Goal: Task Accomplishment & Management: Manage account settings

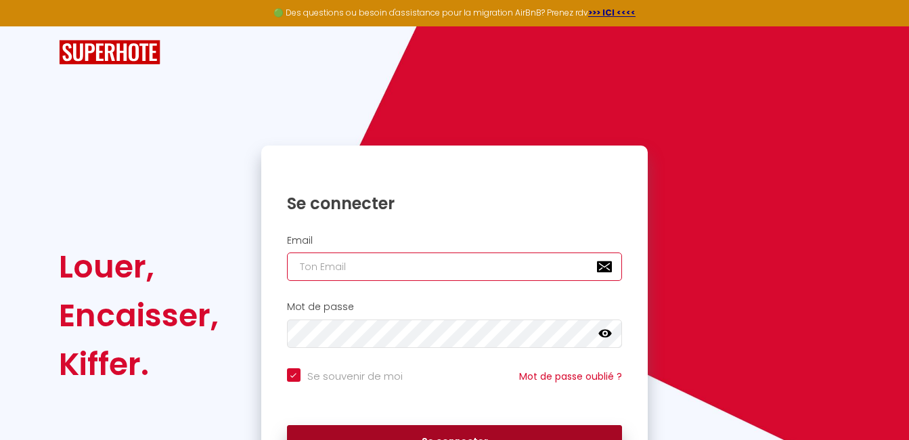
type input "[EMAIL_ADDRESS][DOMAIN_NAME]"
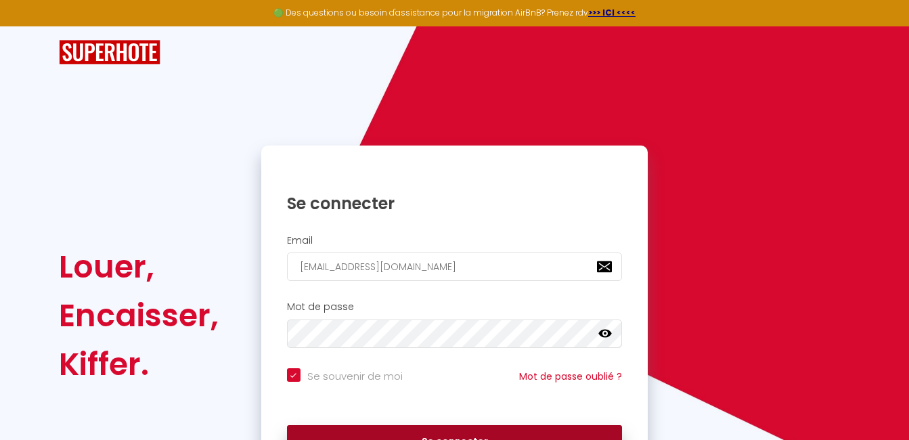
click at [416, 427] on button "Se connecter" at bounding box center [455, 442] width 336 height 34
checkbox input "true"
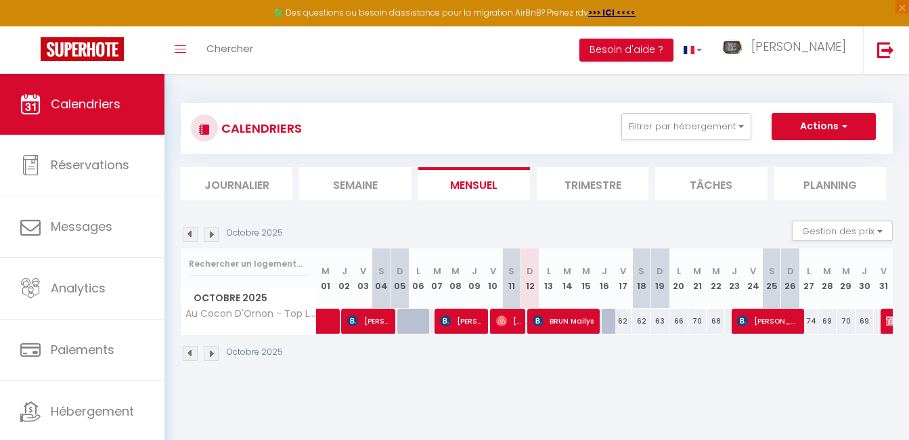
scroll to position [35, 0]
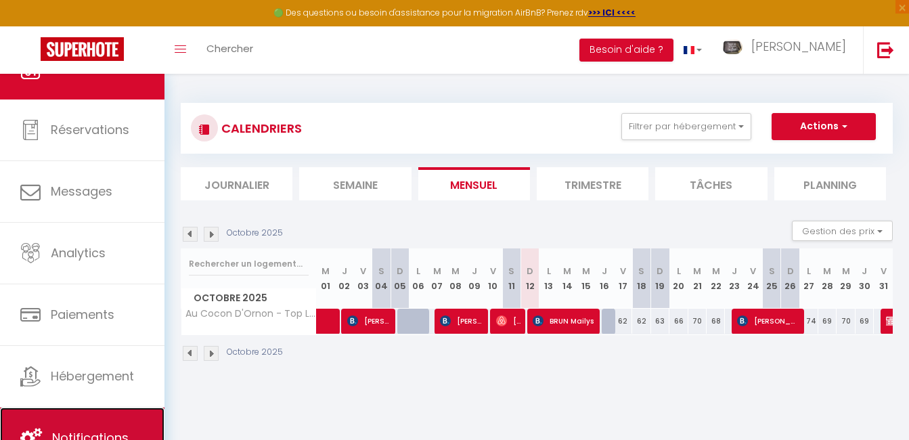
click at [129, 427] on link "Notifications" at bounding box center [82, 438] width 165 height 61
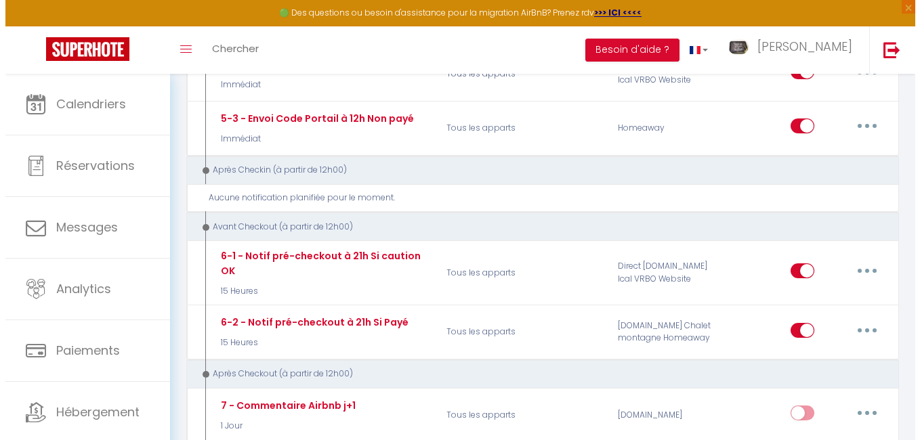
scroll to position [813, 0]
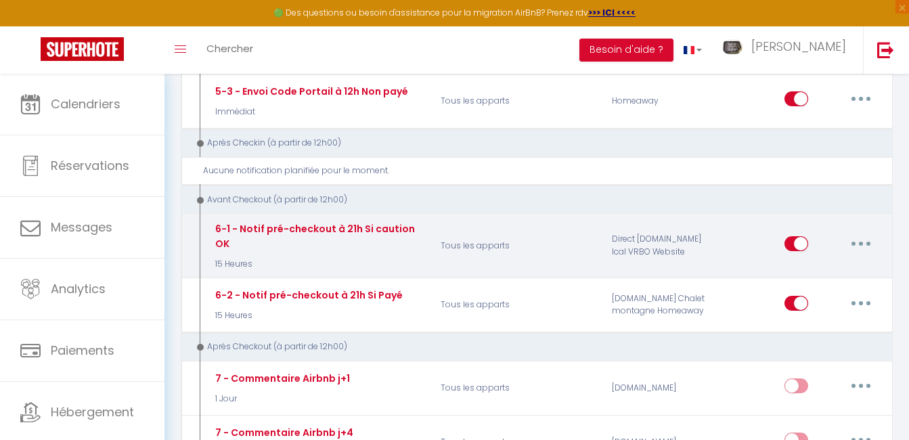
click at [867, 242] on button "button" at bounding box center [861, 244] width 38 height 22
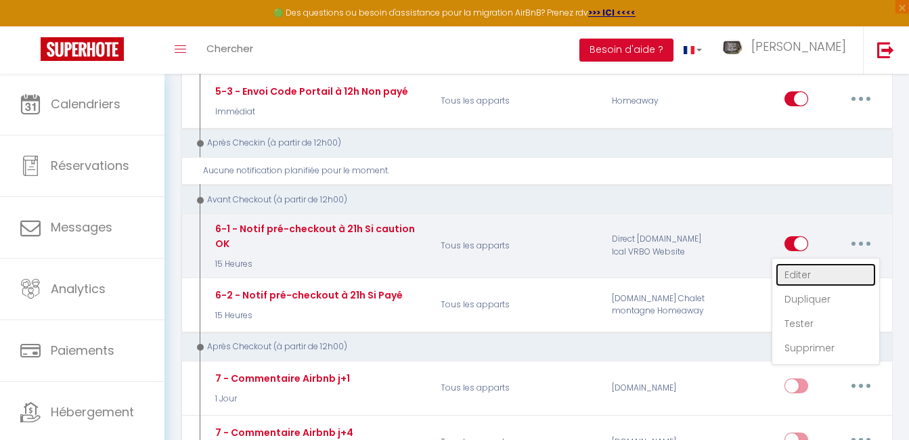
click at [808, 276] on link "Editer" at bounding box center [826, 274] width 100 height 23
type input "6-1 - Notif pré-checkout à 21h Si caution OK"
select select "4"
select select "15 Heures"
select select "if_deposit_is_paid"
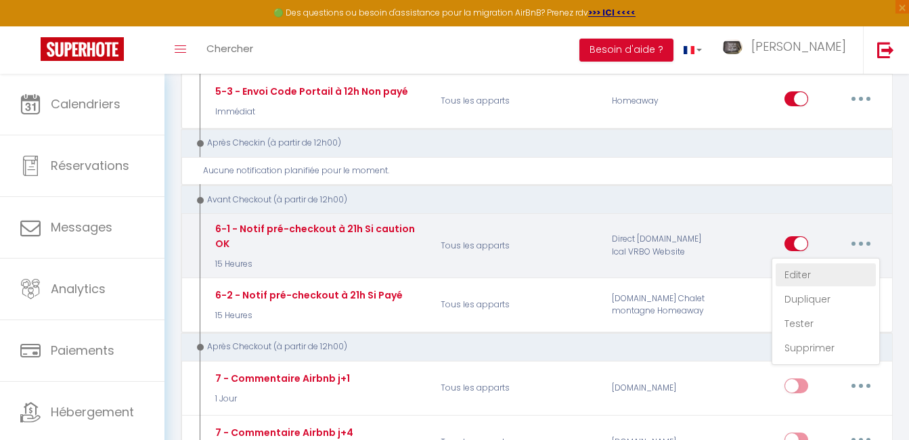
checkbox input "true"
checkbox input "false"
radio input "true"
type input "Procédure pour votre départ - [RENTAL:NAME] - [GUEST:FIRST_NAME] [GUEST:NAME]"
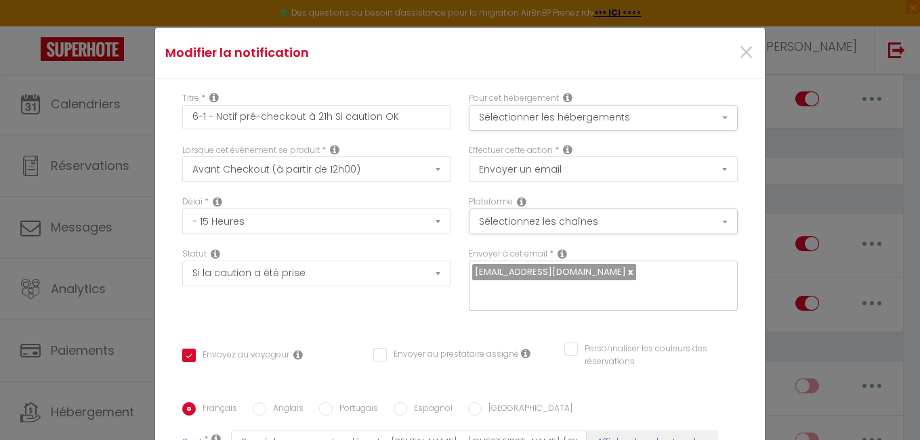
click at [714, 372] on div "Personnaliser les couleurs des réservations #D7092E" at bounding box center [650, 362] width 191 height 39
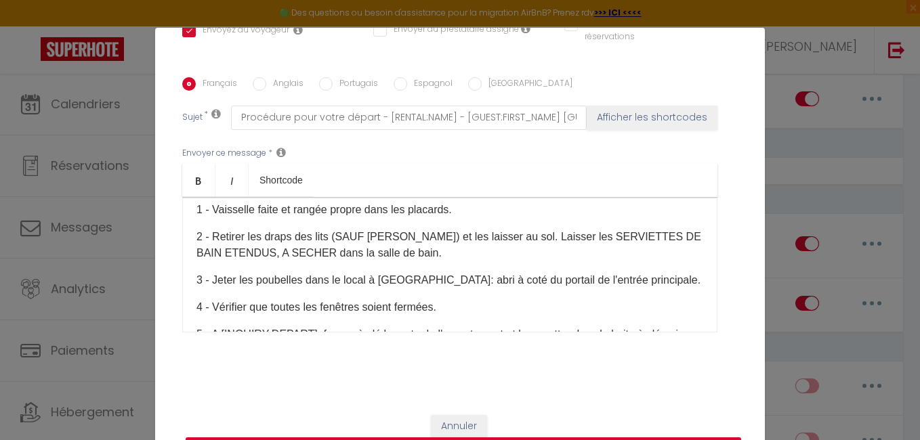
scroll to position [163, 0]
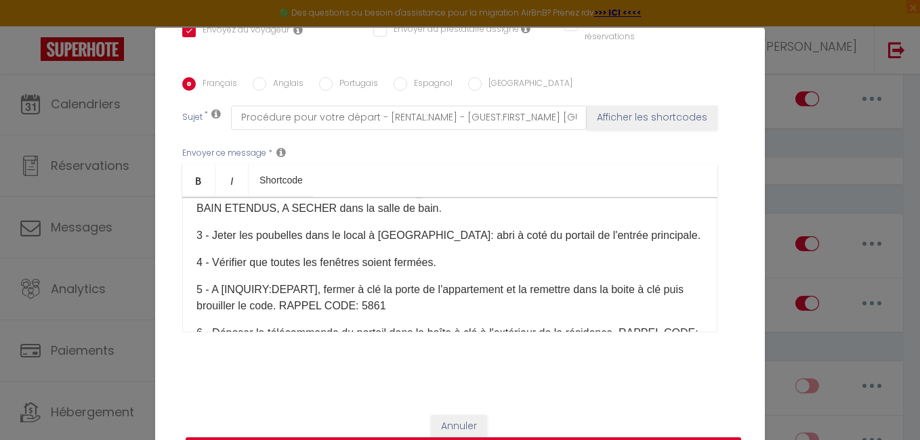
click at [410, 234] on p "3 - Jeter les poubelles dans le local à [GEOGRAPHIC_DATA]: abri à coté du porta…" at bounding box center [449, 236] width 507 height 16
click at [302, 237] on p "3 - Jeter les poubelles dans le local à [GEOGRAPHIC_DATA]: abri à coté du porta…" at bounding box center [449, 236] width 507 height 16
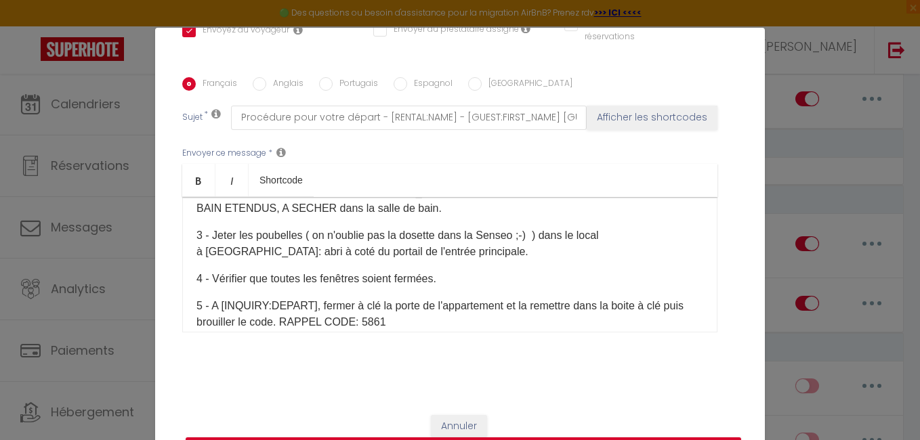
click at [311, 239] on p "3 - Jeter les poubelles ( on n'oublie pas la dosette dans la Senseo ;-) ) dans …" at bounding box center [449, 244] width 507 height 33
click at [526, 233] on p "3 - Jeter les poubelles (on n'oublie pas la dosette dans la Senseo ;-) ) dans l…" at bounding box center [449, 244] width 507 height 33
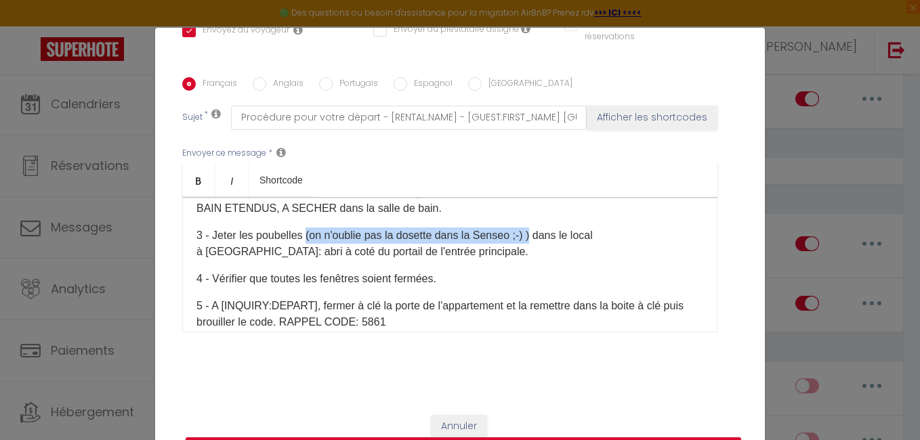
drag, startPoint x: 302, startPoint y: 234, endPoint x: 527, endPoint y: 240, distance: 224.9
click at [527, 240] on p "3 - Jeter les poubelles (on n'oublie pas la dosette dans la Senseo ;-) ) dans l…" at bounding box center [449, 244] width 507 height 33
copy p "(on n'oublie pas la dosette dans la Senseo ;-) )"
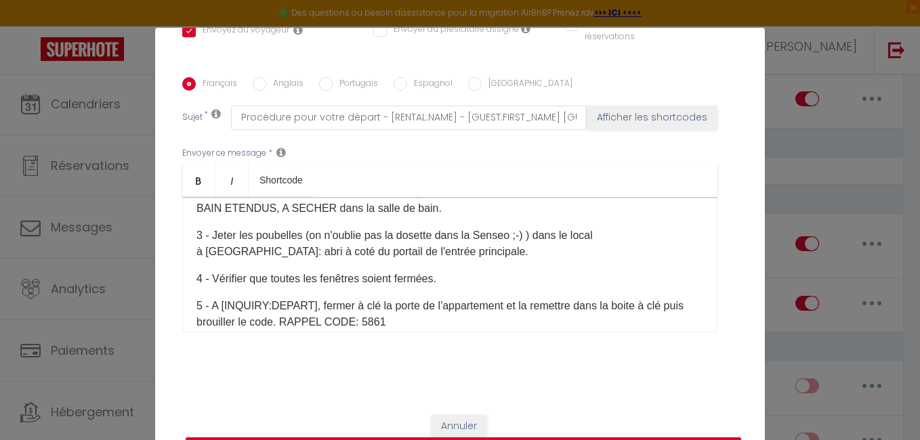
click at [741, 222] on div "Titre * 6-1 - Notif pré-checkout à 21h Si caution OK Pour cet hébergement Sélec…" at bounding box center [459, 78] width 609 height 648
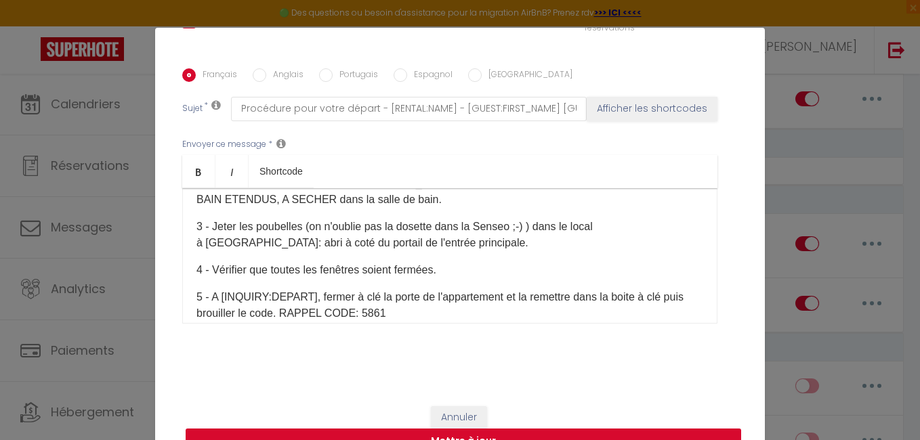
click at [674, 435] on button "Mettre à jour" at bounding box center [463, 442] width 555 height 26
checkbox input "true"
checkbox input "false"
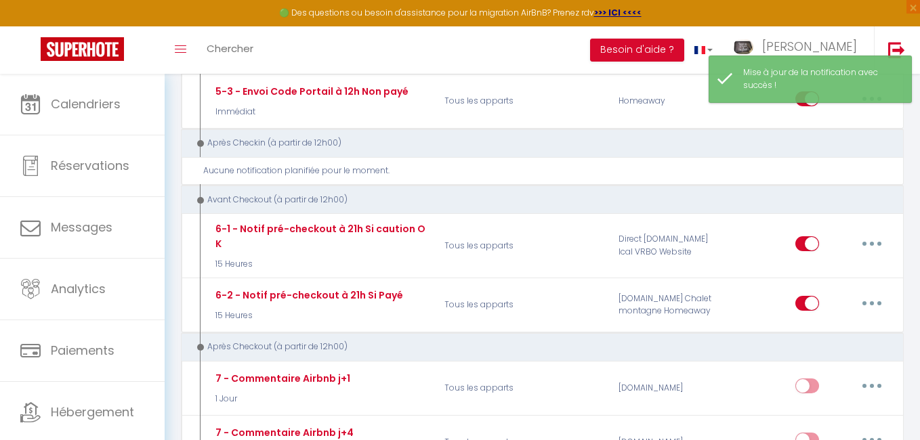
scroll to position [0, 0]
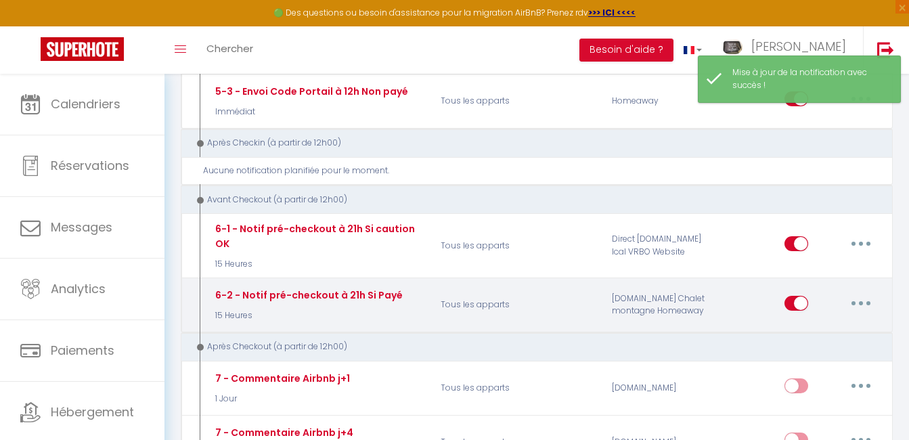
click at [869, 303] on button "button" at bounding box center [861, 304] width 38 height 22
click at [818, 335] on link "Editer" at bounding box center [826, 333] width 100 height 23
type input "6-2 - Notif pré-checkout à 21h Si Payé"
select select "4"
select select "15 Heures"
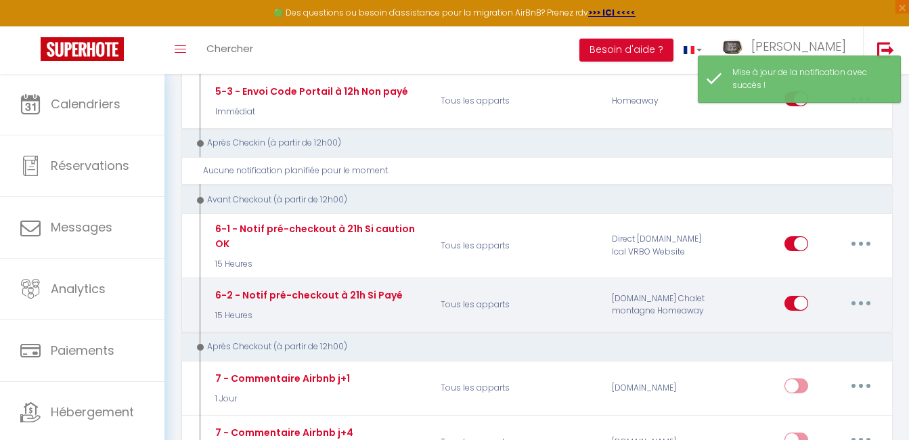
select select "if_booking_is_paid"
checkbox input "true"
checkbox input "false"
radio input "true"
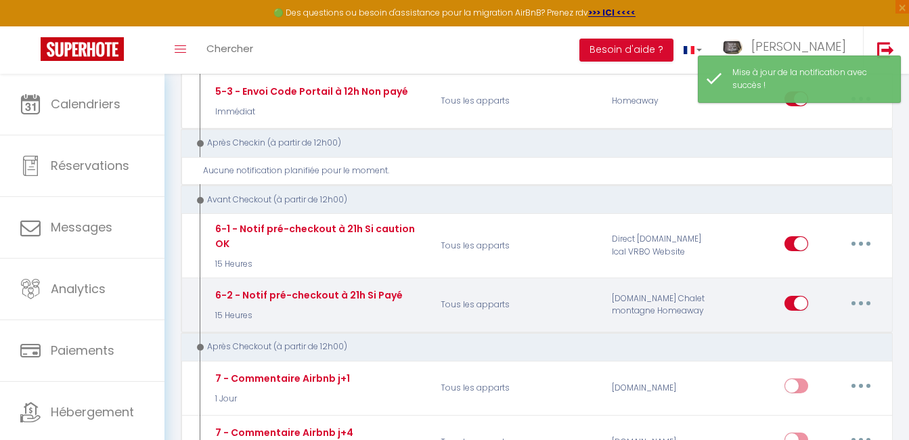
type input "Procédure pour votre départ - [RENTAL:NAME] - [GUEST:FIRST_NAME] [GUEST:NAME]"
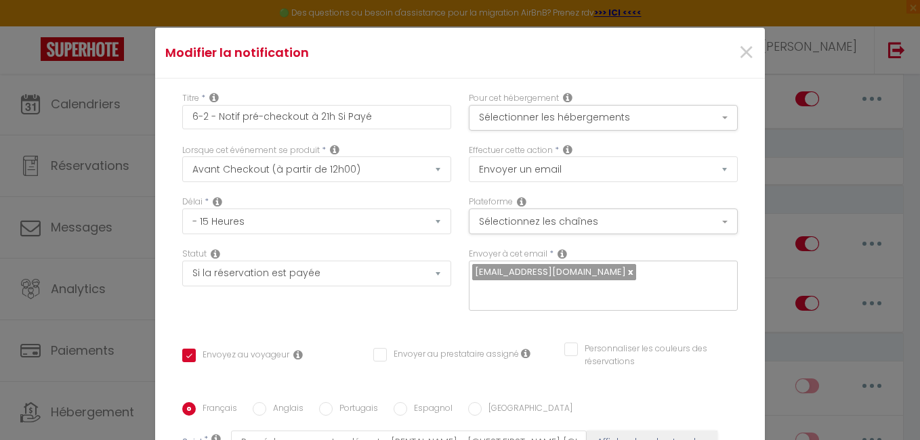
scroll to position [98, 0]
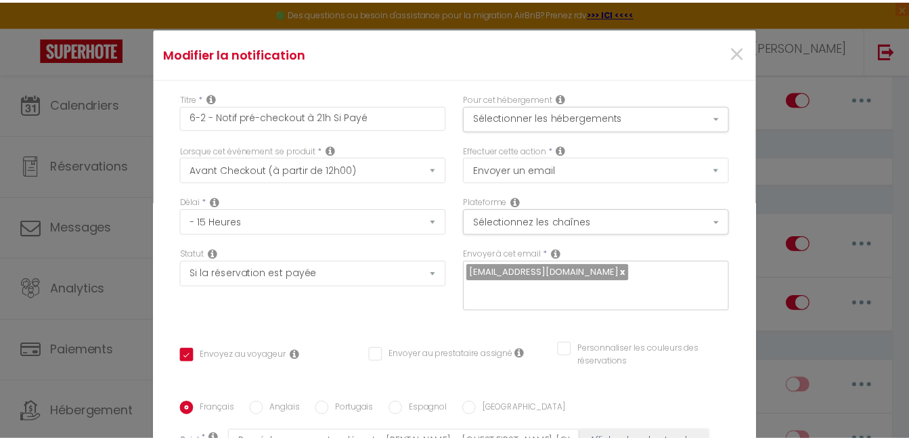
scroll to position [334, 0]
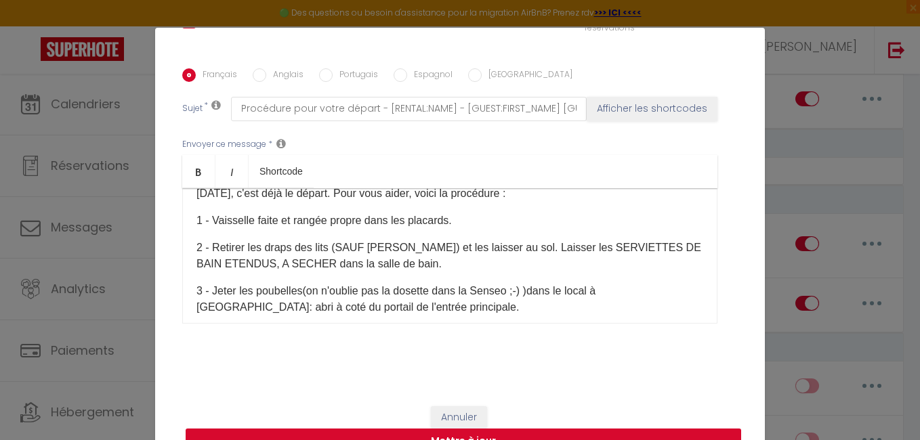
click at [643, 433] on button "Mettre à jour" at bounding box center [463, 442] width 555 height 26
checkbox input "true"
checkbox input "false"
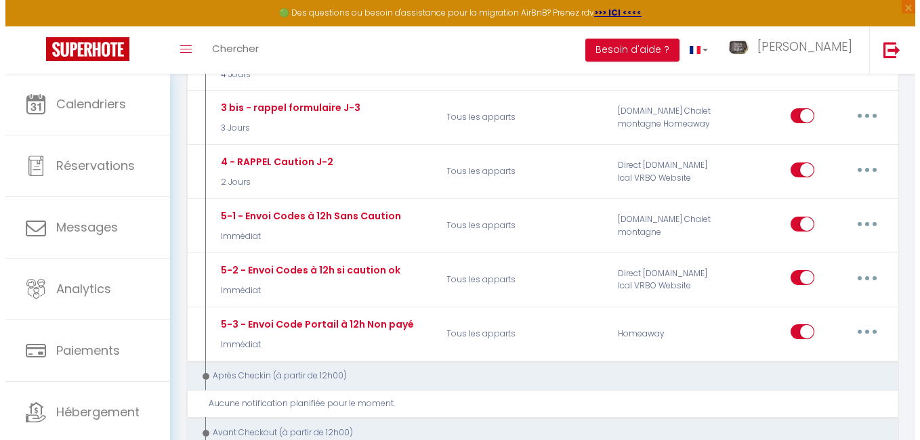
scroll to position [575, 0]
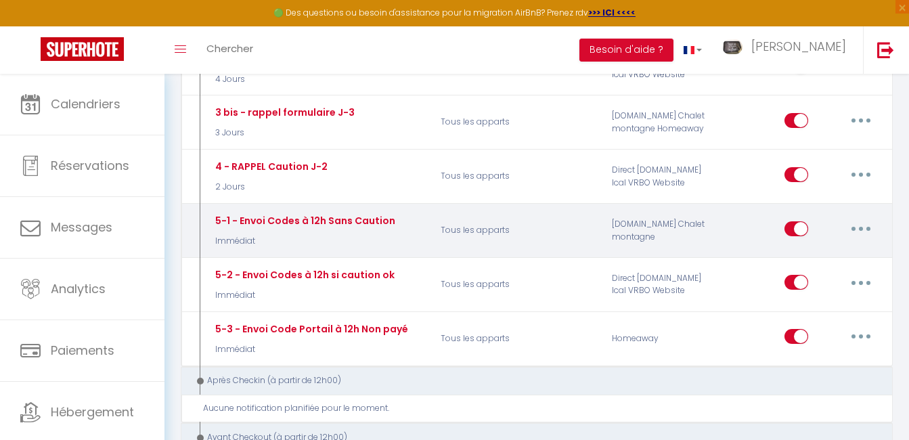
click at [863, 223] on button "button" at bounding box center [861, 229] width 38 height 22
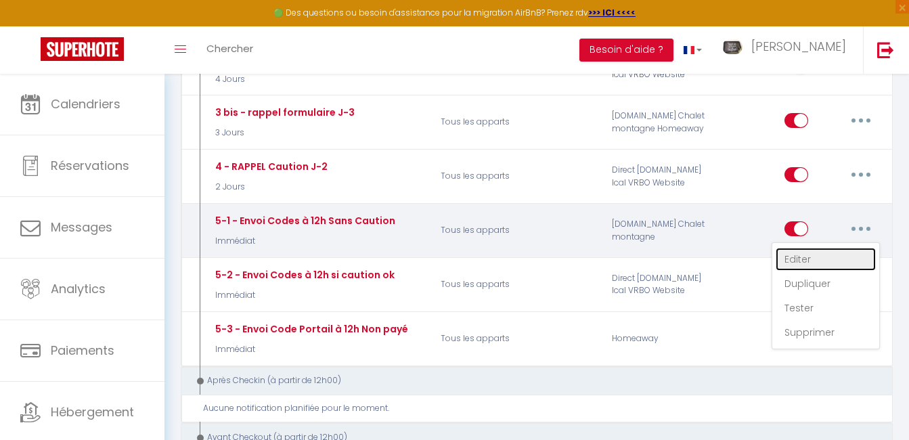
click at [844, 251] on link "Editer" at bounding box center [826, 259] width 100 height 23
type input "5-1 - Envoi Codes à 12h Sans Caution"
select select "Immédiat"
select select
checkbox input "true"
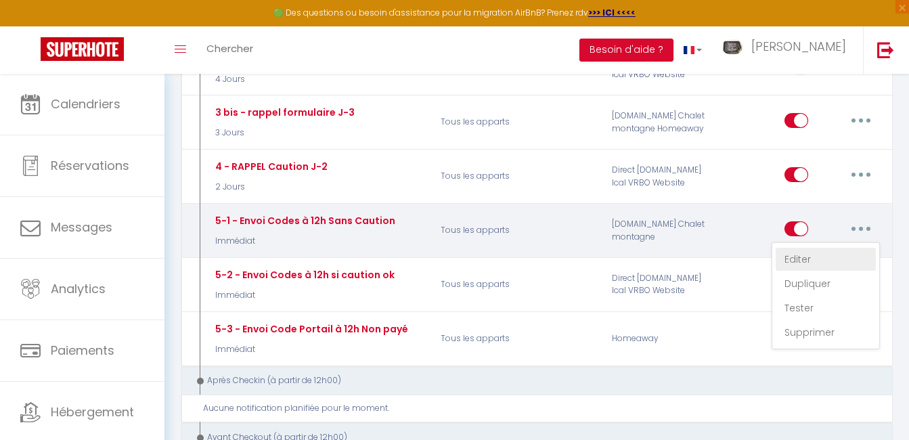
checkbox input "false"
radio input "true"
type input "CODES D'ACCES - [GUEST:NAME] - [BOOKING:CHECKING] au [BOOKING:CHECKOUT] - [RENT…"
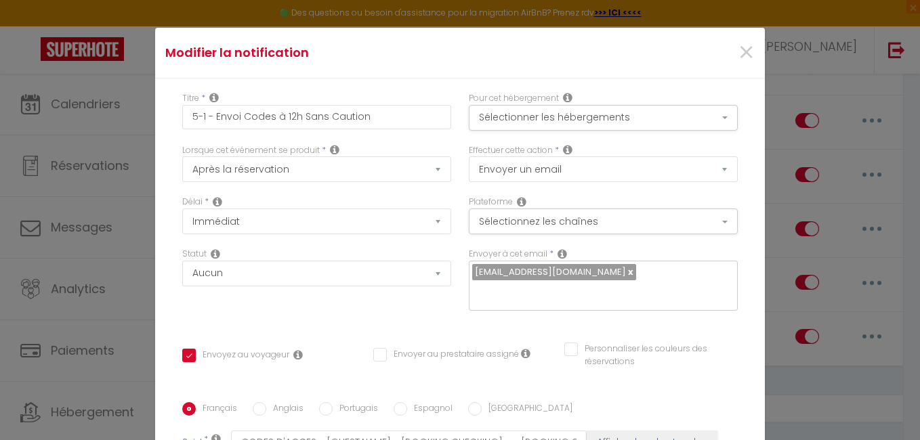
scroll to position [39, 0]
drag, startPoint x: 492, startPoint y: 265, endPoint x: 626, endPoint y: 263, distance: 133.4
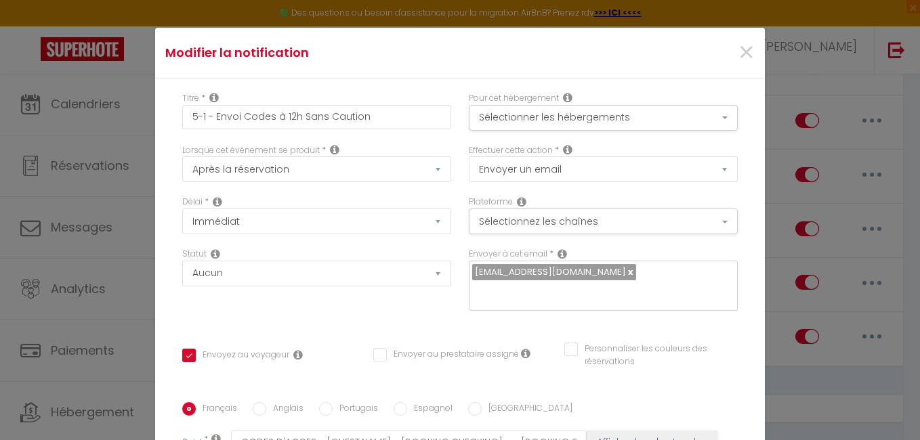
copy p "avec GOOGLE MAPS ;-)"
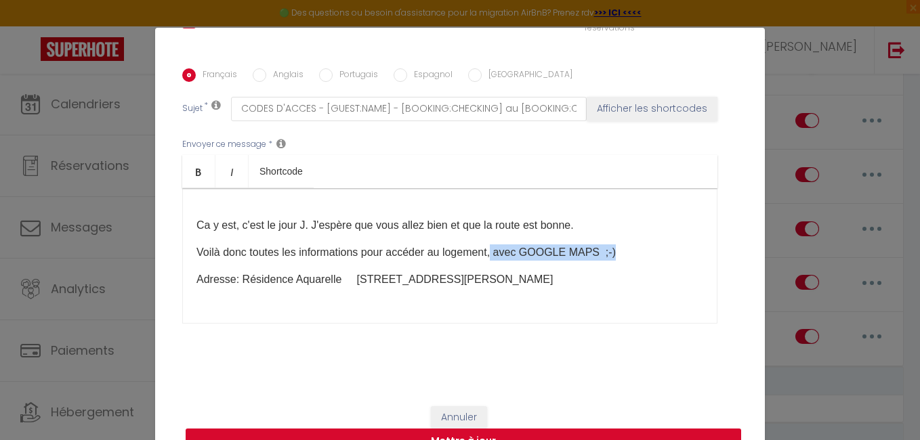
click at [685, 434] on button "Mettre à jour" at bounding box center [463, 442] width 555 height 26
checkbox input "true"
checkbox input "false"
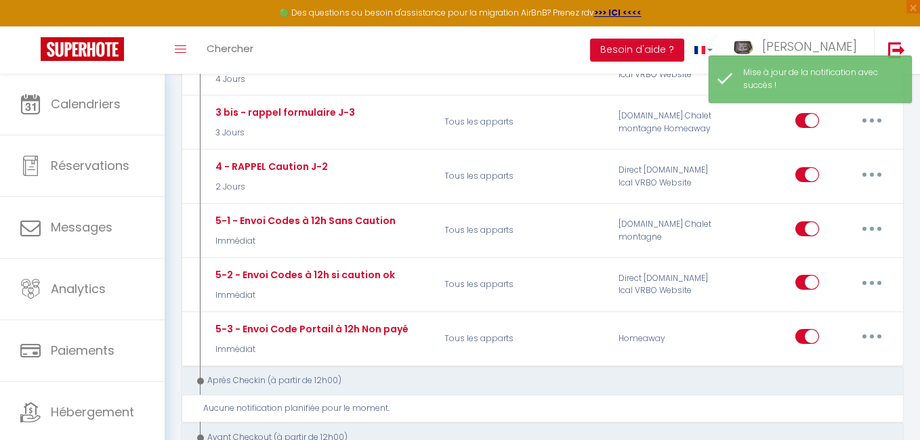
scroll to position [0, 0]
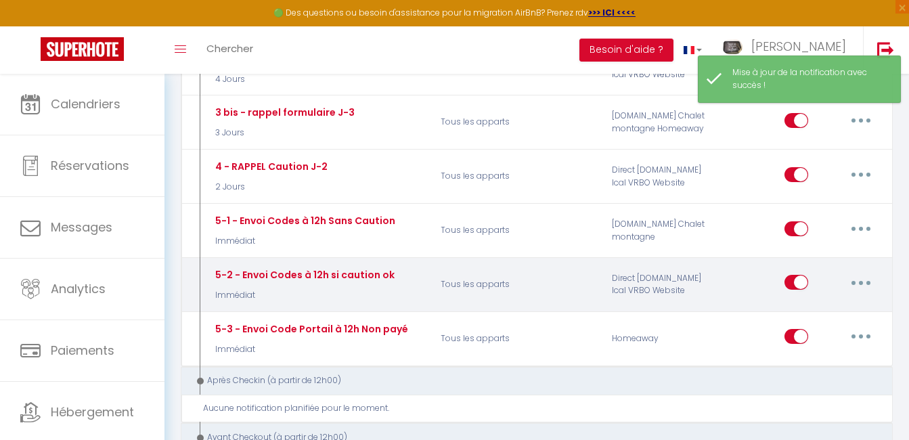
click at [864, 282] on button "button" at bounding box center [861, 283] width 38 height 22
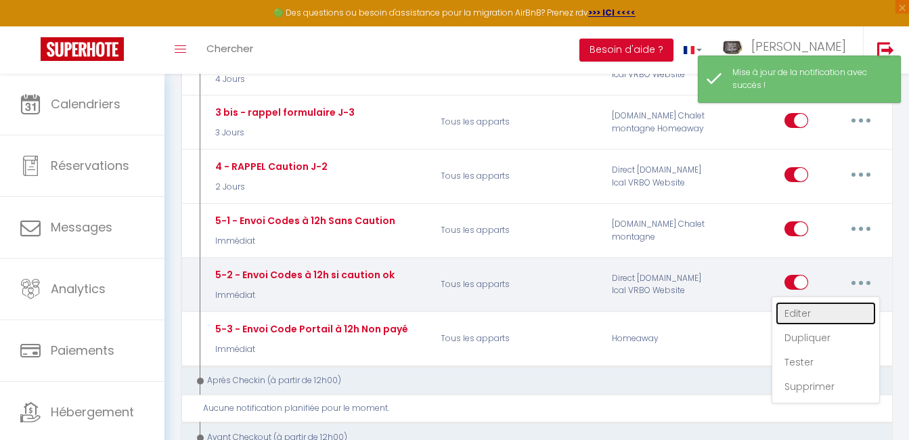
click at [813, 311] on link "Editer" at bounding box center [826, 313] width 100 height 23
type input "5-2 - Envoi Codes à 12h si caution ok"
select select "Immédiat"
select select "if_deposit_is_paid"
checkbox input "true"
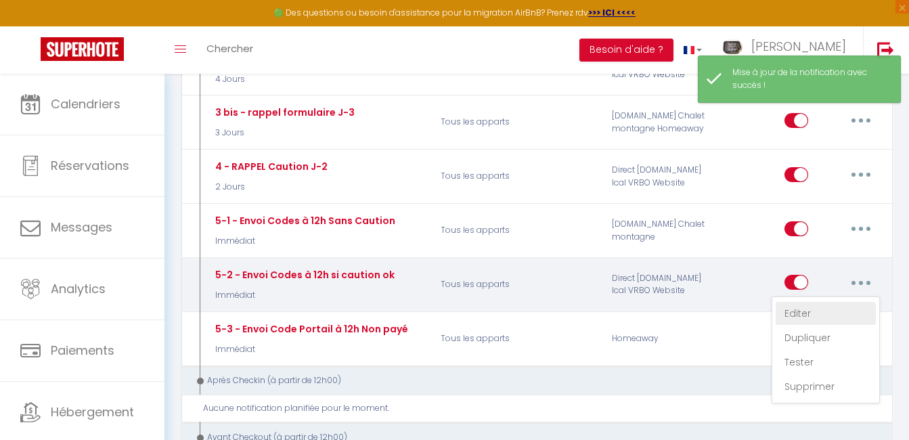
checkbox input "false"
radio input "true"
type input "CODES D'ACCES - [GUEST:NAME] - [BOOKING:CHECKING] au [BOOKING:CHECKOUT] - [RENT…"
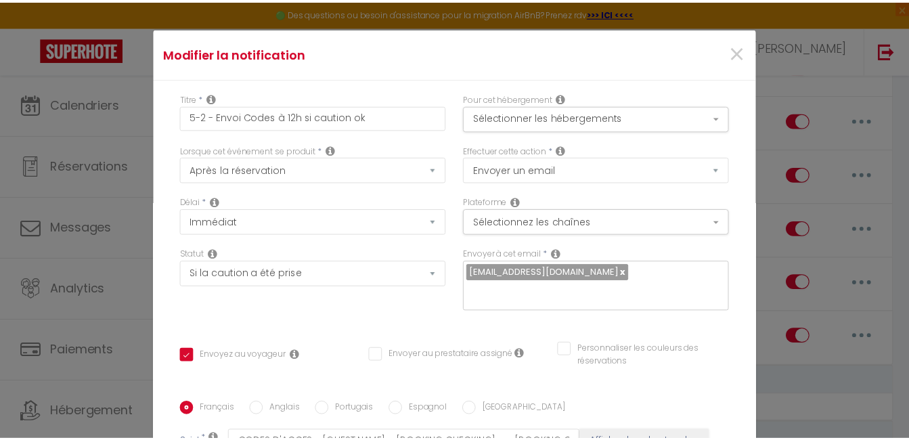
scroll to position [334, 0]
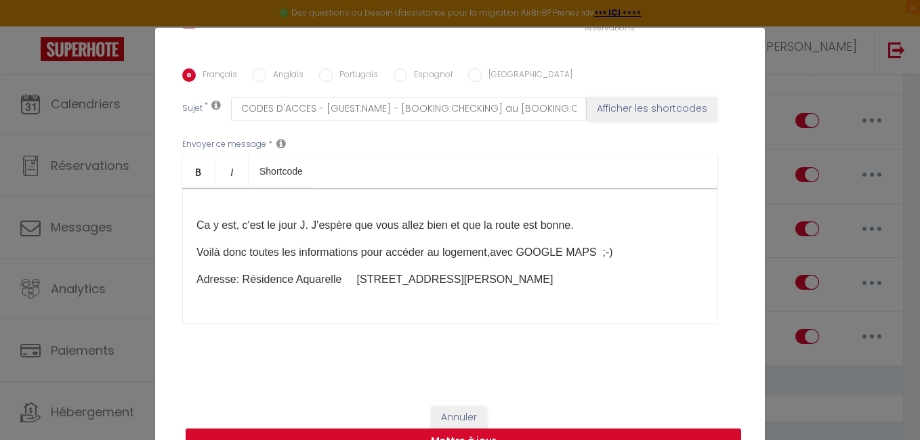
click at [676, 433] on button "Mettre à jour" at bounding box center [463, 442] width 555 height 26
checkbox input "true"
checkbox input "false"
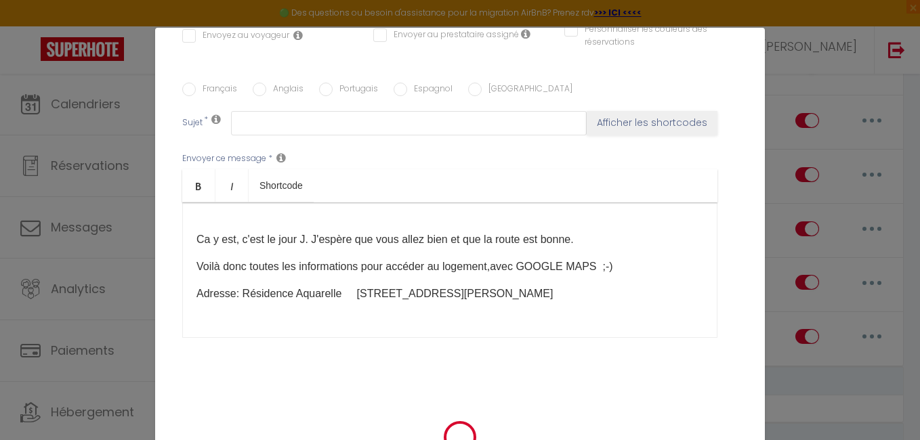
scroll to position [0, 0]
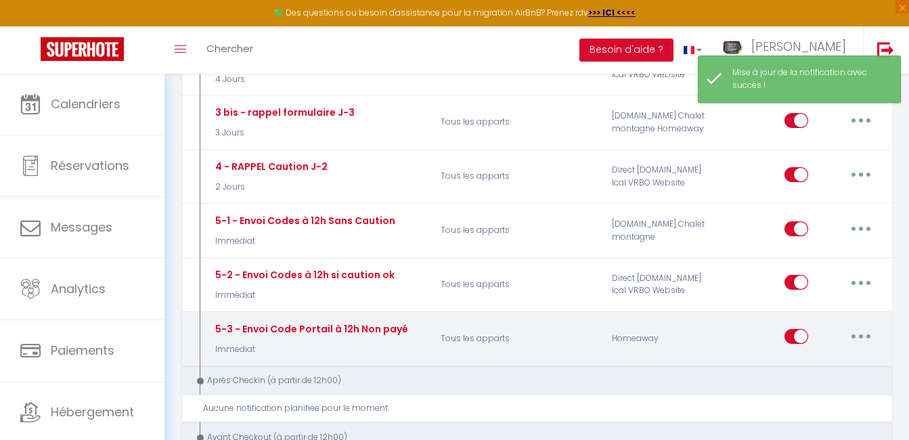
click at [865, 332] on button "button" at bounding box center [861, 337] width 38 height 22
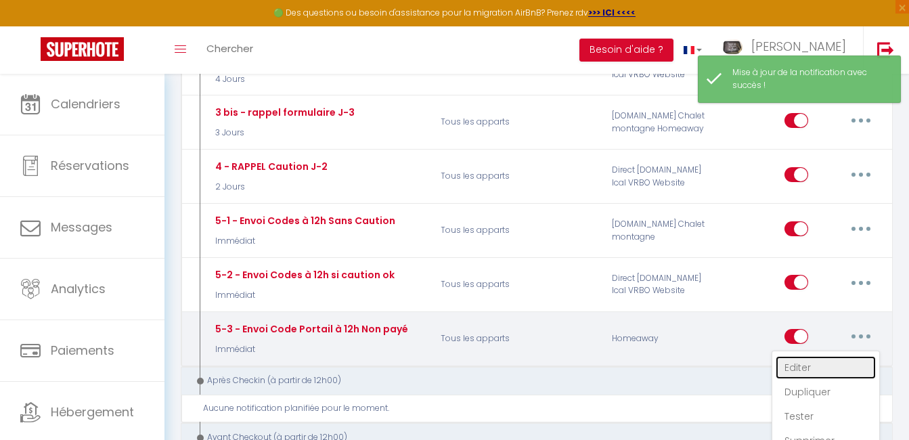
click at [831, 360] on link "Editer" at bounding box center [826, 367] width 100 height 23
type input "5-3 - Envoi Code Portail à 12h Non payé"
select select "Immédiat"
select select "if_booking_not_paid"
checkbox input "true"
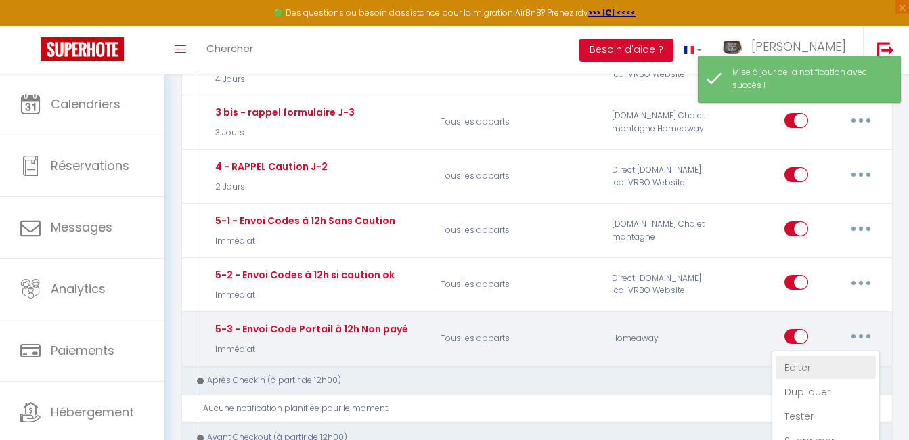
checkbox input "false"
radio input "true"
type input "CODE D'ACCE - [GUEST:NAME] - [BOOKING:CHECKING] au [BOOKING:CHECKOUT] - [RENTAL…"
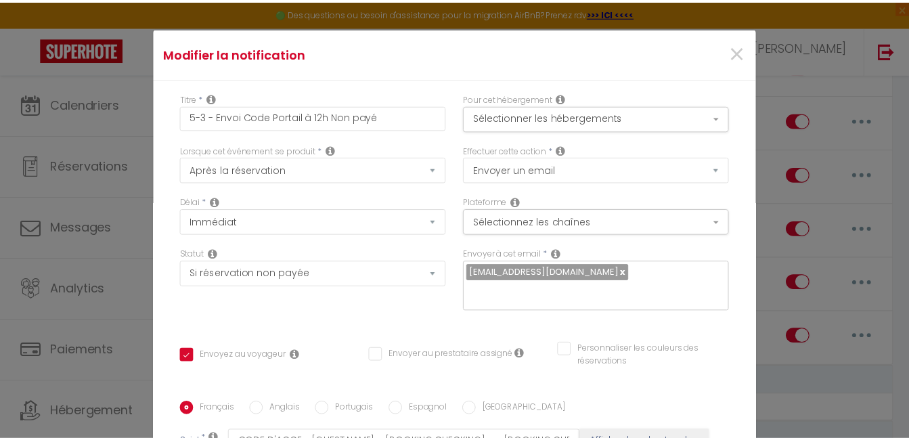
scroll to position [334, 0]
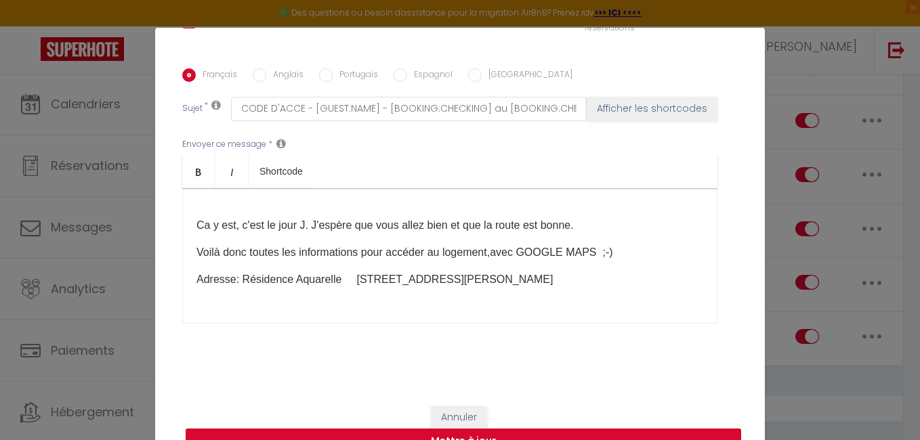
click at [621, 433] on button "Mettre à jour" at bounding box center [463, 442] width 555 height 26
checkbox input "true"
checkbox input "false"
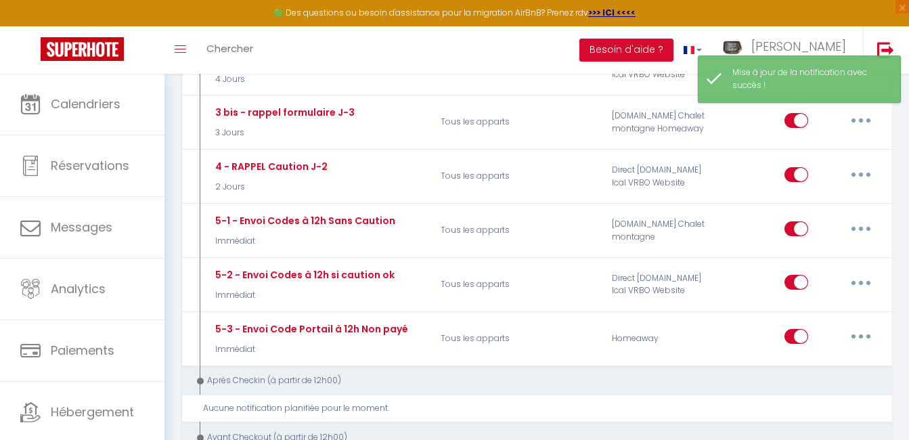
scroll to position [0, 0]
